Goal: Information Seeking & Learning: Understand process/instructions

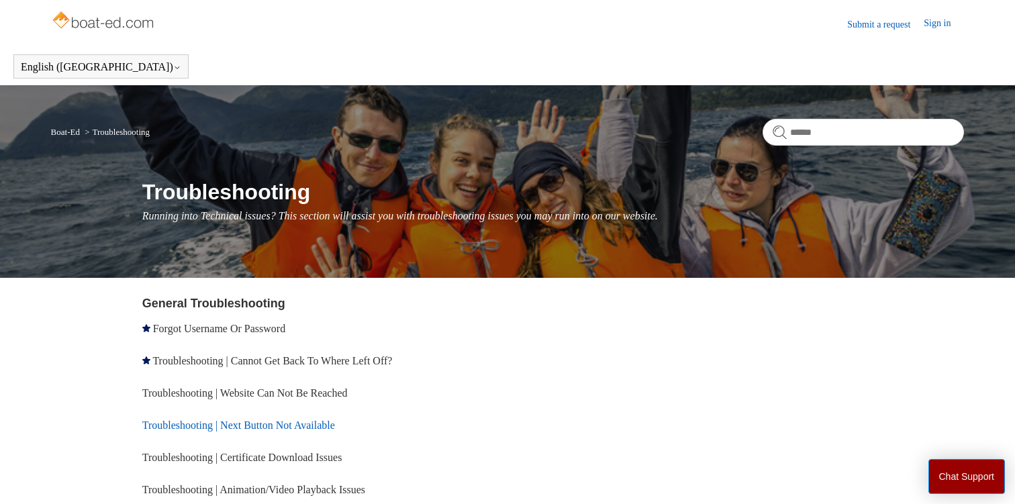
scroll to position [142, 0]
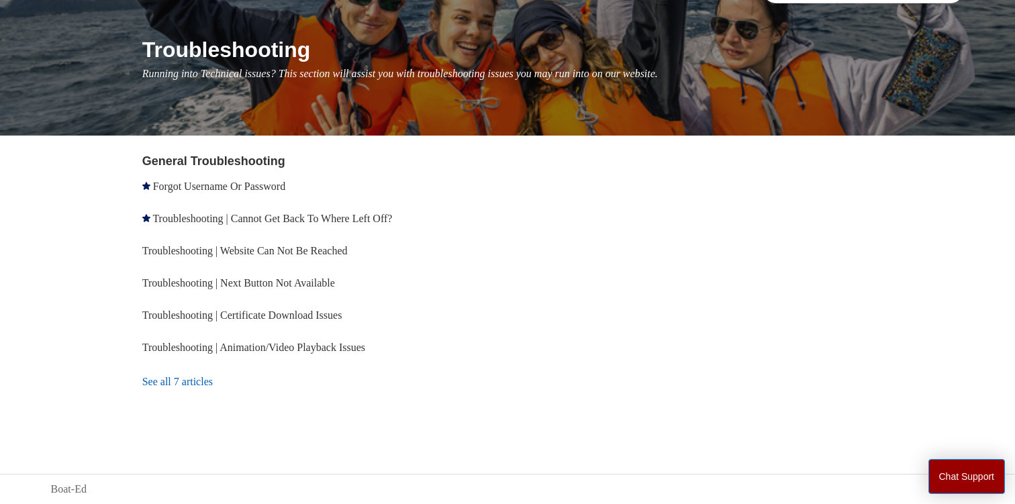
click at [169, 379] on link "See all 7 articles" at bounding box center [327, 382] width 370 height 36
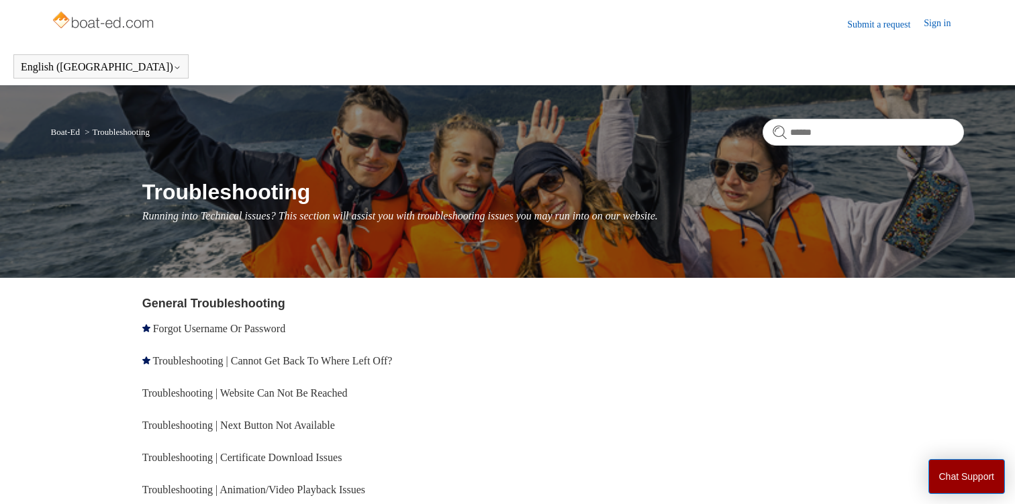
click at [95, 26] on img at bounding box center [104, 21] width 107 height 27
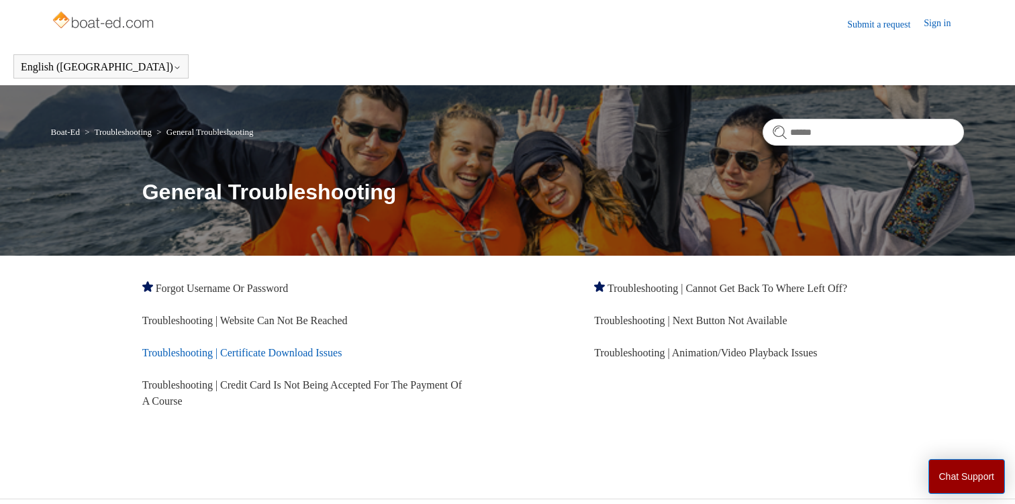
scroll to position [24, 0]
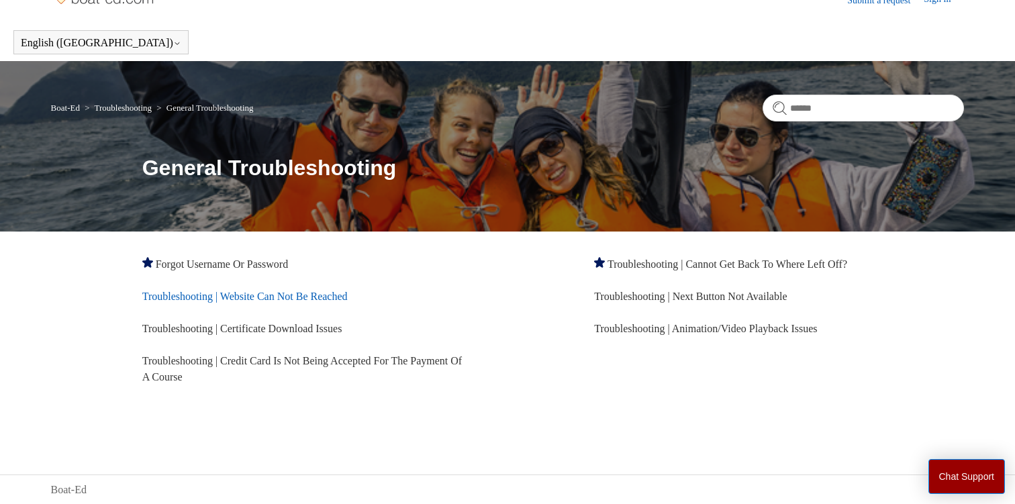
click at [310, 294] on link "Troubleshooting | Website Can Not Be Reached" at bounding box center [244, 296] width 205 height 11
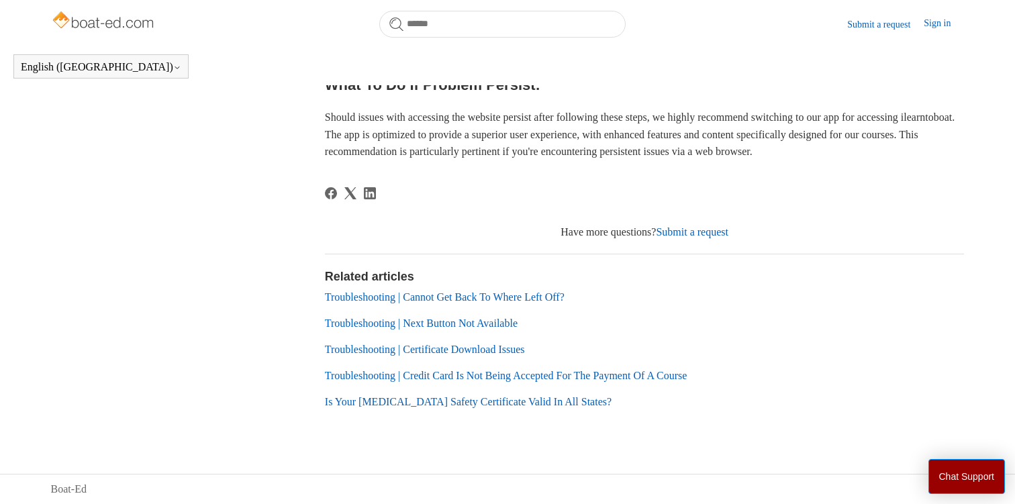
scroll to position [671, 0]
click at [938, 27] on link "Sign in" at bounding box center [944, 24] width 40 height 16
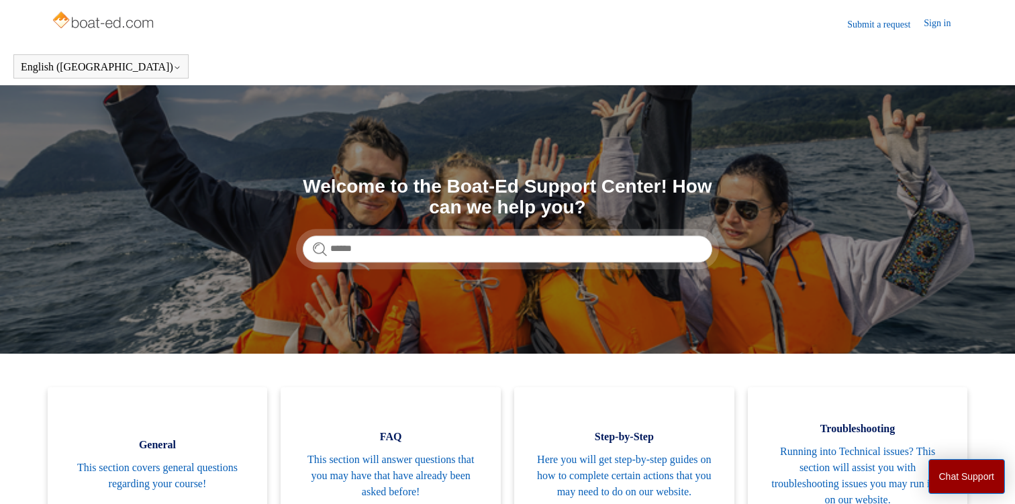
click at [95, 26] on img at bounding box center [104, 21] width 107 height 27
